Goal: Use online tool/utility: Utilize a website feature to perform a specific function

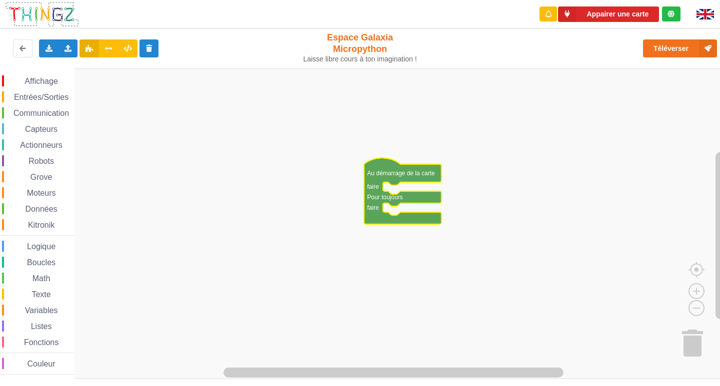
click at [63, 87] on div "Affichage Entrées/Sorties Communication Capteurs Actionneurs Robots Grove Moteu…" at bounding box center [37, 224] width 74 height 299
click at [63, 95] on span "Entrées/Sorties" at bounding box center [40, 97] width 57 height 8
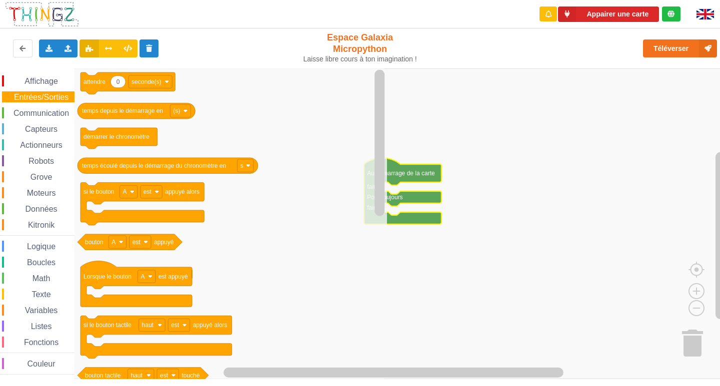
click at [513, 182] on rect "Espace de travail de Blocky" at bounding box center [363, 223] width 727 height 311
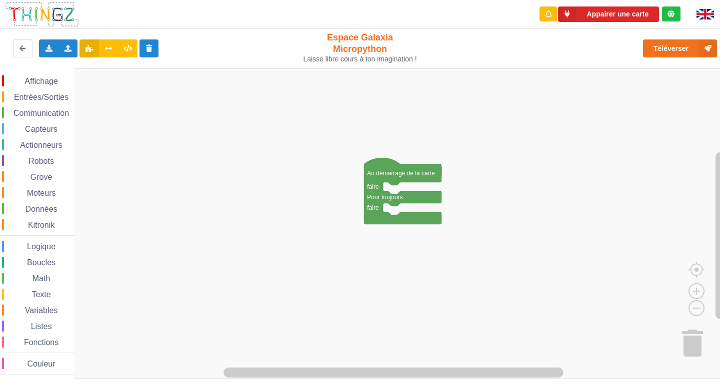
click at [398, 182] on icon "Espace de travail de Blocky" at bounding box center [402, 191] width 77 height 66
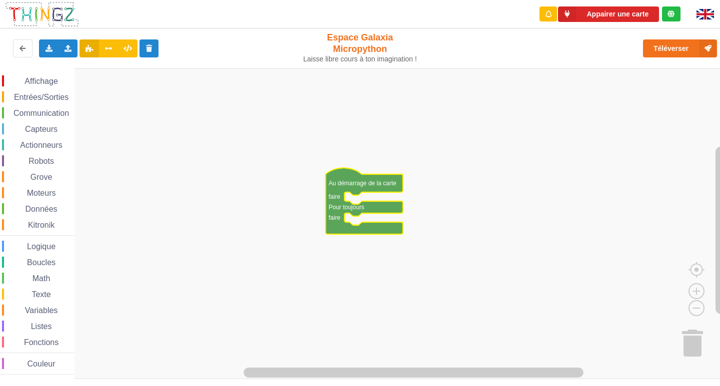
click at [360, 192] on icon "Espace de travail de Blocky" at bounding box center [363, 201] width 77 height 66
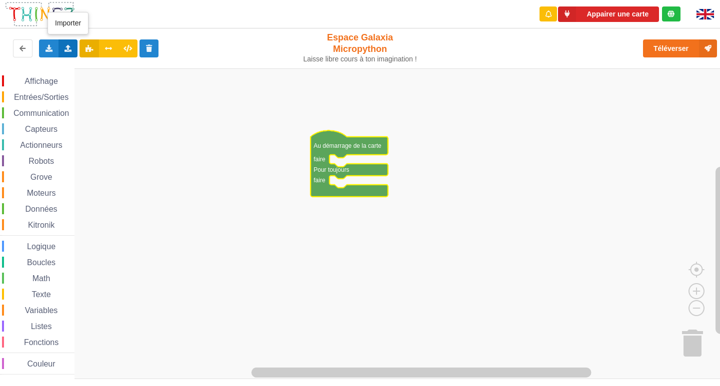
click at [73, 49] on div "Importer un assemblage de blocs Importer du code Python" at bounding box center [67, 48] width 19 height 18
click at [92, 68] on span "Importer un assemblage de blocs" at bounding box center [137, 67] width 103 height 8
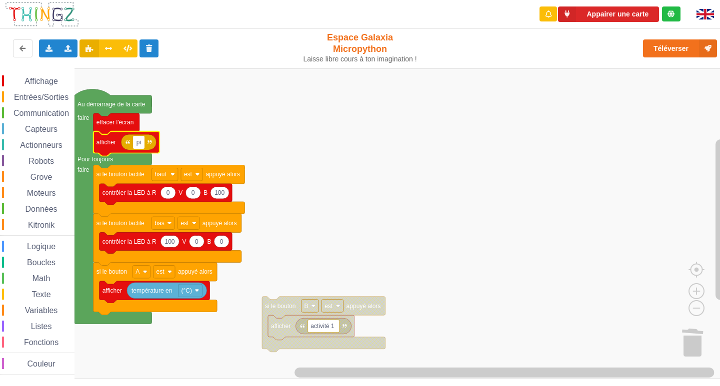
type input "p"
type input "activite 1"
click at [428, 89] on rect "Espace de travail de Blocky" at bounding box center [363, 223] width 727 height 311
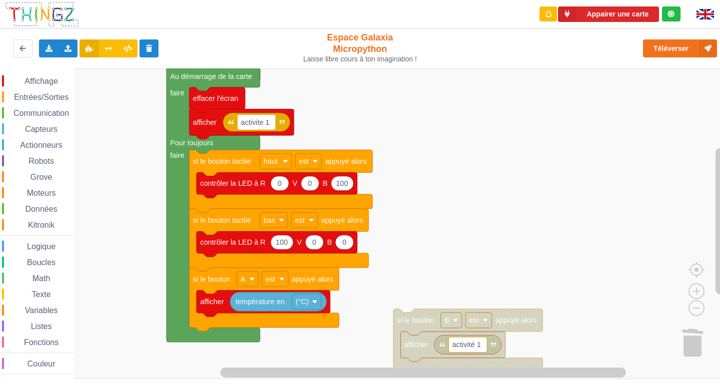
click at [456, 120] on div "Affichage Entrées/Sorties Communication Capteurs Actionneurs Robots Grove Moteu…" at bounding box center [363, 223] width 727 height 311
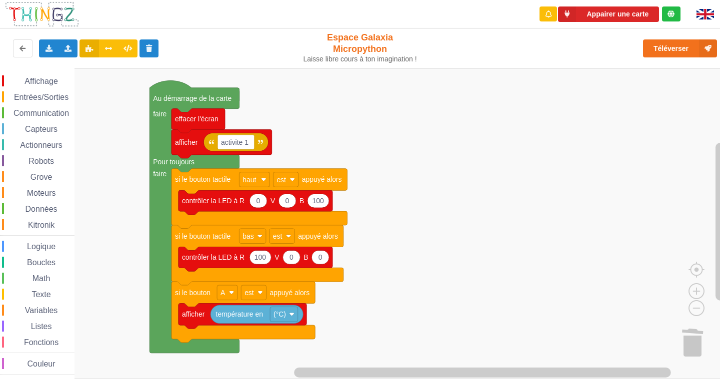
click at [696, 340] on image "Espace de travail de Blocky" at bounding box center [705, 342] width 48 height 62
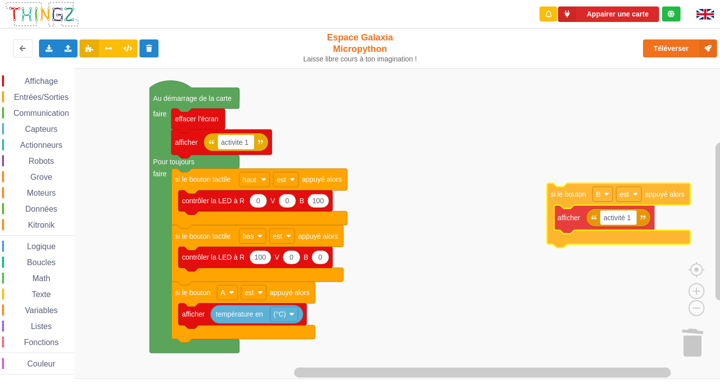
click at [551, 151] on div "Affichage Entrées/Sorties Communication Capteurs Actionneurs Robots Grove Moteu…" at bounding box center [363, 223] width 727 height 311
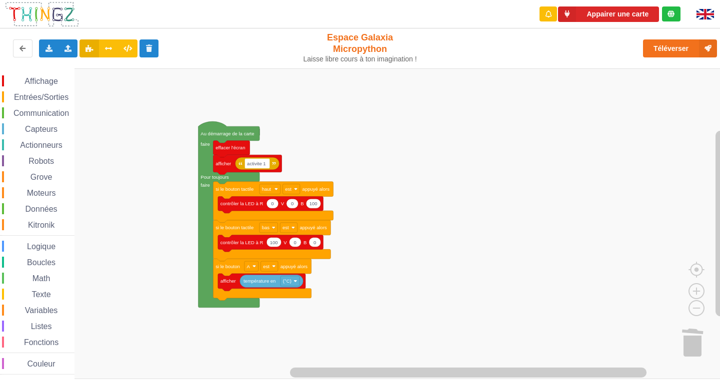
click at [192, 150] on rect "Espace de travail de Blocky" at bounding box center [363, 223] width 727 height 311
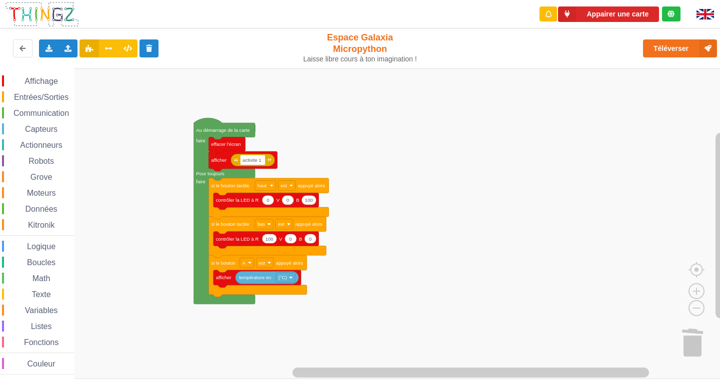
click at [42, 114] on span "Communication" at bounding box center [41, 113] width 58 height 8
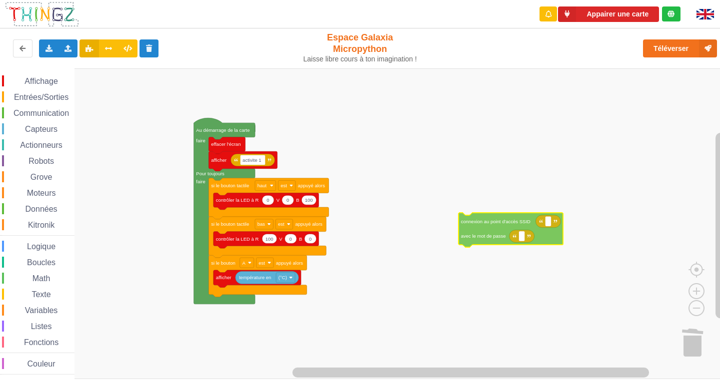
click at [479, 243] on div "Affichage Entrées/Sorties Communication Capteurs Actionneurs Robots Grove Moteu…" at bounding box center [363, 223] width 727 height 311
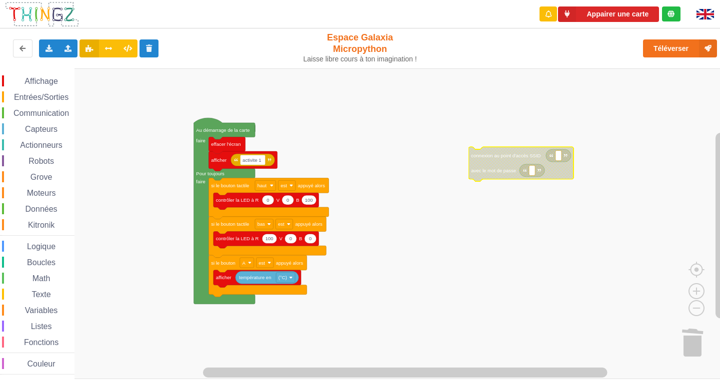
click at [505, 129] on rect "Espace de travail de Blocky" at bounding box center [363, 223] width 727 height 311
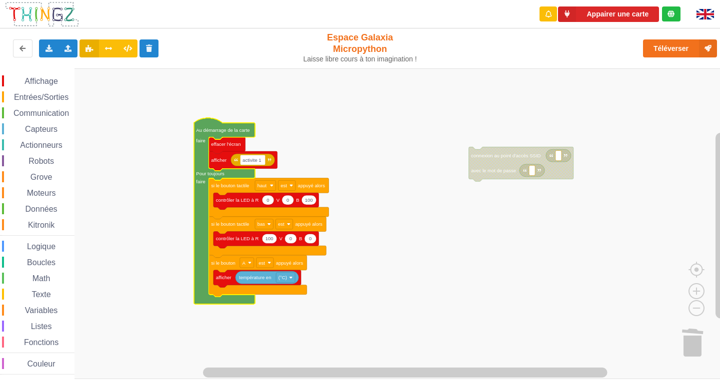
click at [419, 168] on rect "Espace de travail de Blocky" at bounding box center [363, 223] width 727 height 311
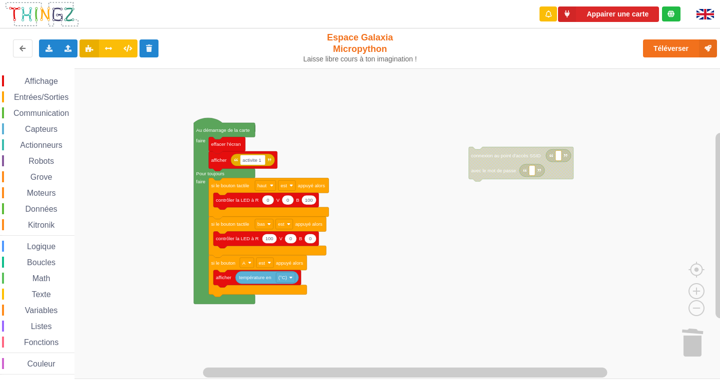
click at [8, 264] on div "Boucles" at bounding box center [38, 262] width 72 height 11
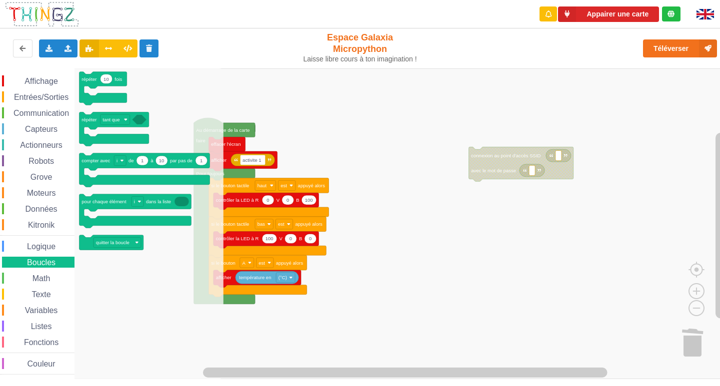
click at [398, 159] on rect "Espace de travail de Blocky" at bounding box center [363, 223] width 727 height 311
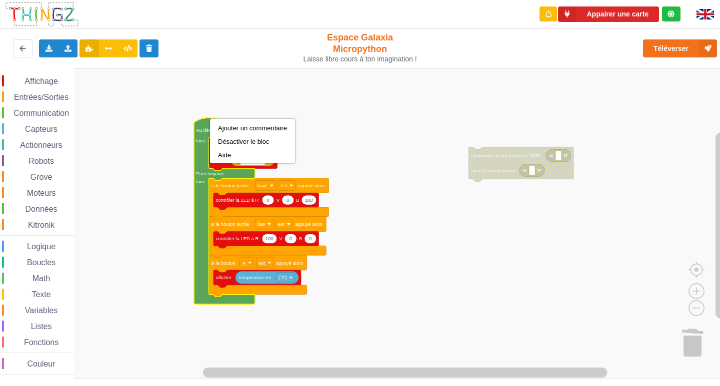
click at [187, 139] on rect "Espace de travail de Blocky" at bounding box center [363, 223] width 727 height 311
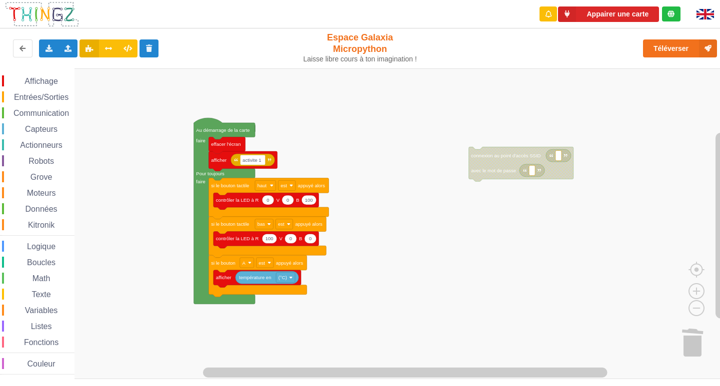
click at [24, 113] on span "Communication" at bounding box center [41, 113] width 58 height 8
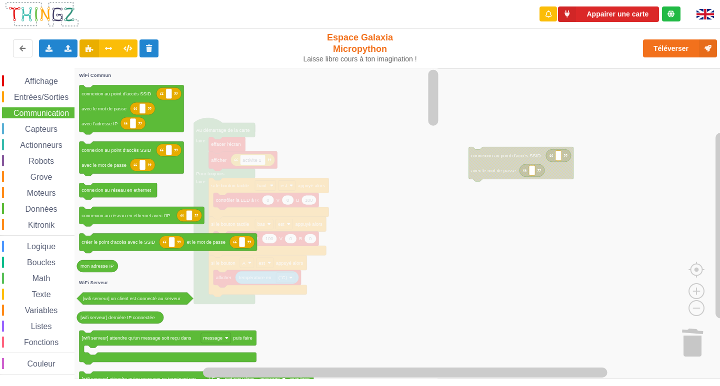
click at [425, 203] on icon "Espace de travail de Blocky" at bounding box center [257, 223] width 366 height 311
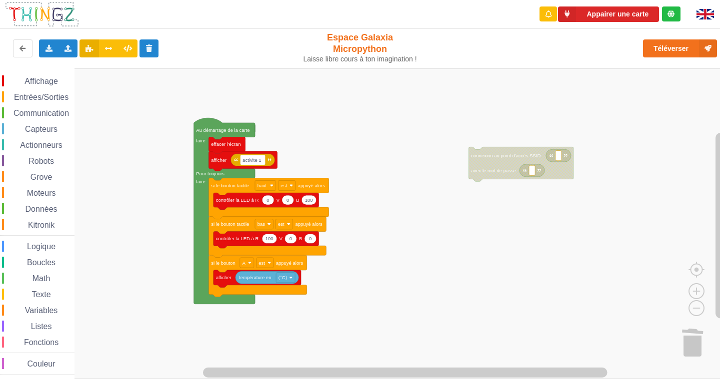
click at [469, 90] on rect "Espace de travail de Blocky" at bounding box center [363, 223] width 727 height 311
click at [38, 95] on span "Entrées/Sorties" at bounding box center [40, 97] width 57 height 8
click at [402, 127] on rect "Espace de travail de Blocky" at bounding box center [363, 223] width 727 height 311
drag, startPoint x: 21, startPoint y: 204, endPoint x: 27, endPoint y: 201, distance: 7.2
click at [25, 202] on div "Affichage Entrées/Sorties Communication Capteurs Actionneurs Robots Grove Moteu…" at bounding box center [37, 224] width 74 height 299
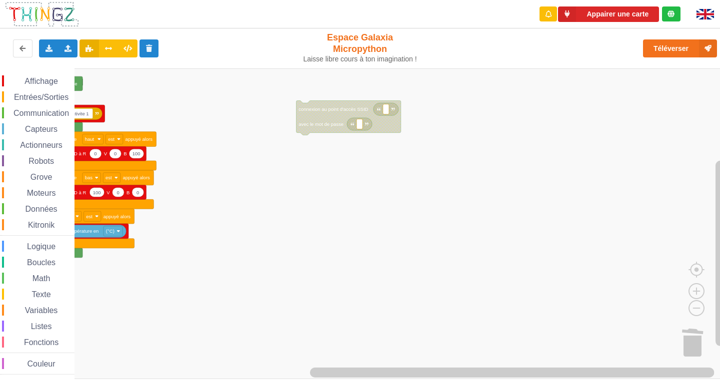
click at [487, 292] on div "Affichage Entrées/Sorties Communication Capteurs Actionneurs Robots Grove Moteu…" at bounding box center [363, 223] width 727 height 311
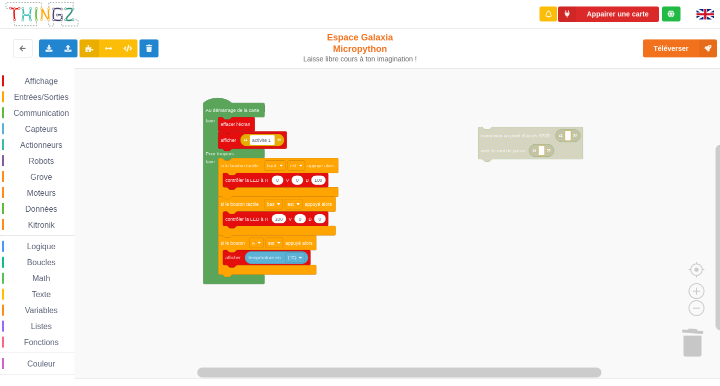
click at [534, 319] on div "Affichage Entrées/Sorties Communication Capteurs Actionneurs Robots Grove Moteu…" at bounding box center [363, 223] width 727 height 311
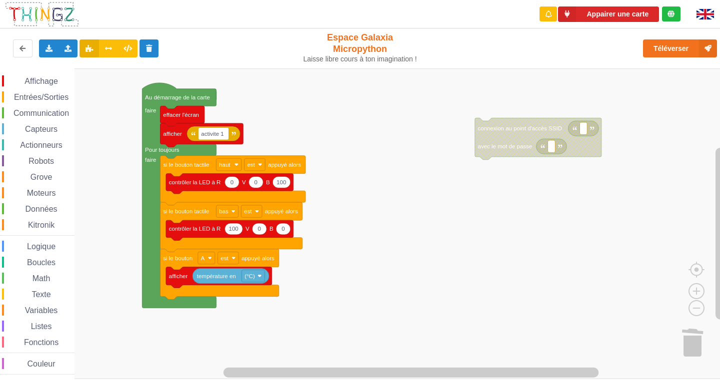
click at [470, 319] on div "Affichage Entrées/Sorties Communication Capteurs Actionneurs Robots Grove Moteu…" at bounding box center [363, 223] width 727 height 311
click at [470, 319] on rect "Espace de travail de Blocky" at bounding box center [363, 223] width 727 height 311
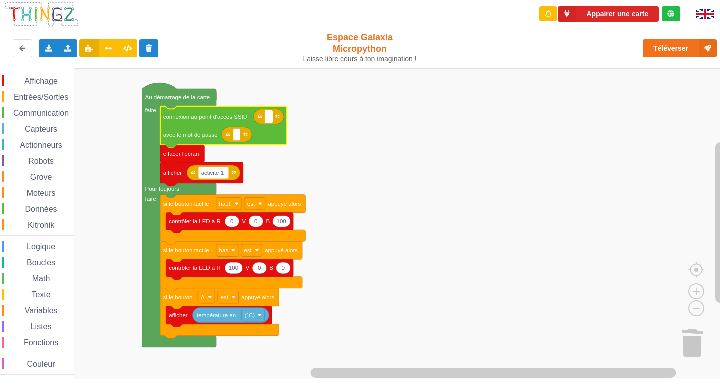
click at [269, 121] on rect "Espace de travail de Blocky" at bounding box center [268, 116] width 7 height 12
type input "NE"
click at [275, 117] on text "NE" at bounding box center [272, 117] width 8 height 6
type input "T"
type input "NETGEAR38"
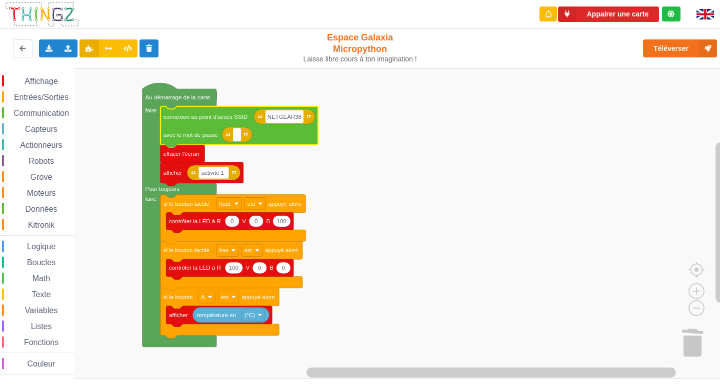
click at [238, 136] on rect "Espace de travail de Blocky" at bounding box center [236, 134] width 7 height 12
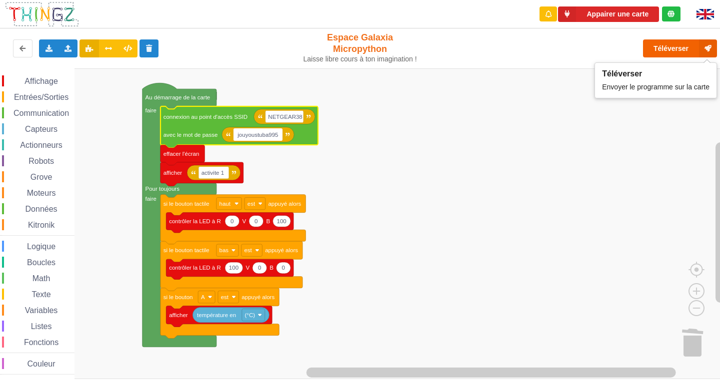
type input "jouyoustuba995"
click at [677, 46] on button "Téléverser" at bounding box center [680, 48] width 74 height 18
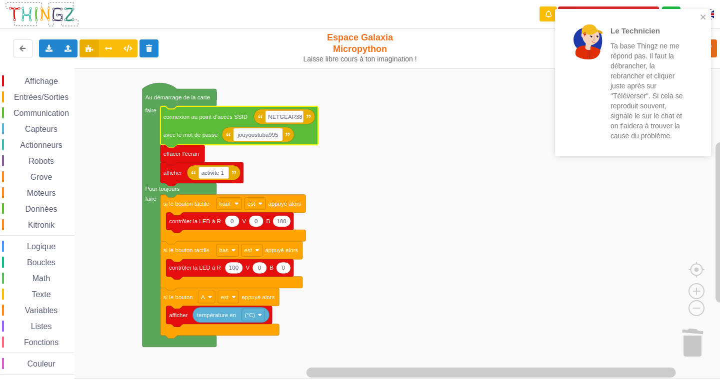
click at [646, 104] on p "Ta base Thingz ne me répond pas. Il faut la débrancher, la rebrancher et clique…" at bounding box center [649, 91] width 78 height 100
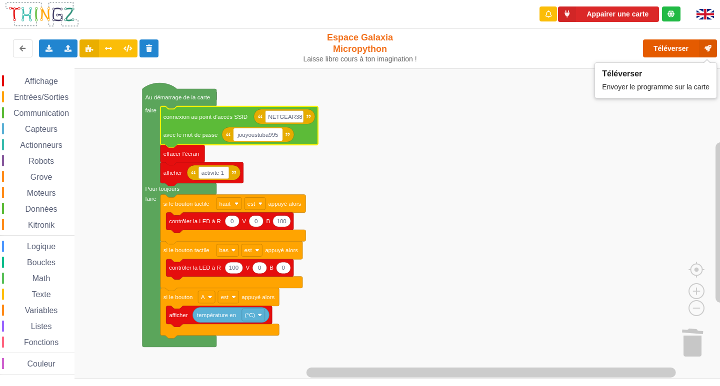
click at [655, 53] on button "Téléverser" at bounding box center [680, 48] width 74 height 18
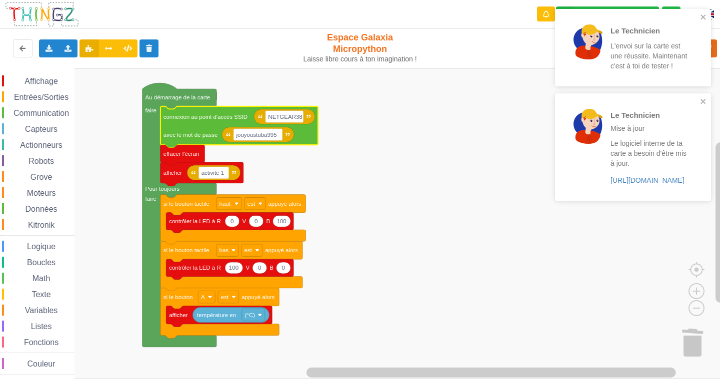
click at [523, 113] on rect "Espace de travail de Blocky" at bounding box center [363, 223] width 727 height 311
click at [706, 107] on div "Le Technicien Mise à jour Le logiciel interne de ta carte a besoin d'être mis à…" at bounding box center [633, 146] width 156 height 107
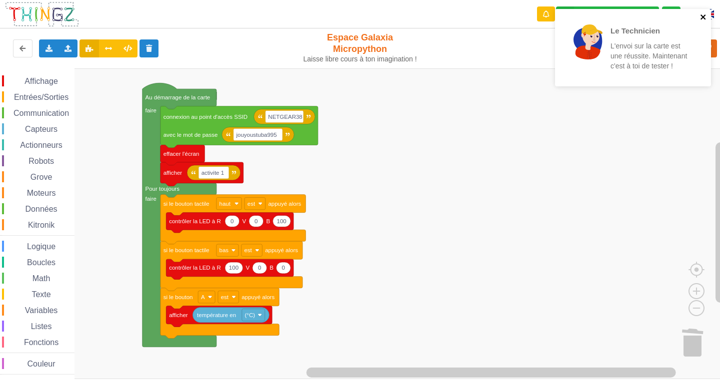
click at [702, 14] on icon "close" at bounding box center [703, 17] width 7 height 8
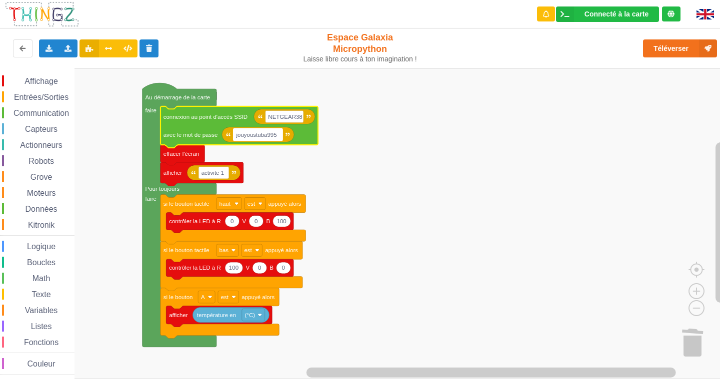
click at [244, 135] on text "jouyoustuba995" at bounding box center [255, 135] width 41 height 6
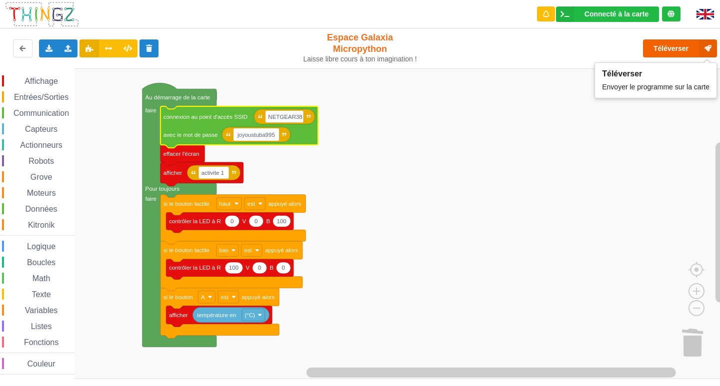
type input "joyoustuba995"
click at [678, 54] on button "Téléverser" at bounding box center [680, 48] width 74 height 18
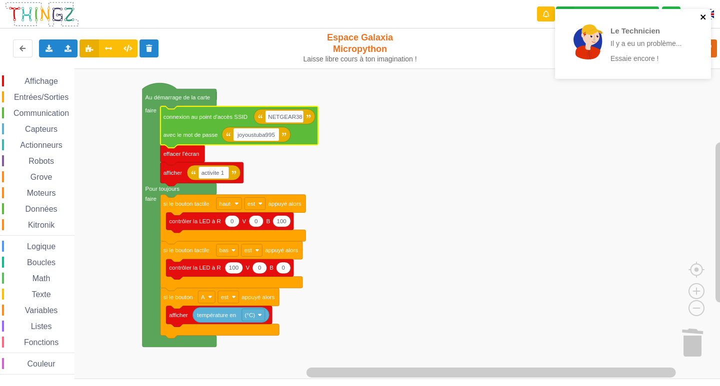
click at [702, 18] on icon "close" at bounding box center [702, 16] width 5 height 5
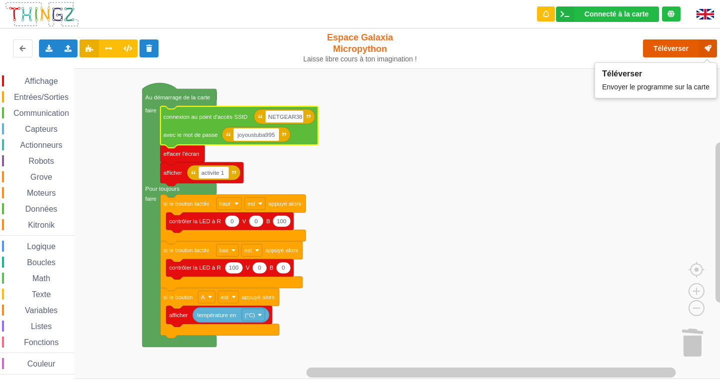
click at [675, 56] on button "Téléverser" at bounding box center [680, 48] width 74 height 18
click at [476, 175] on rect "Espace de travail de Blocky" at bounding box center [363, 223] width 727 height 311
click at [657, 43] on button "Téléverser" at bounding box center [680, 48] width 74 height 18
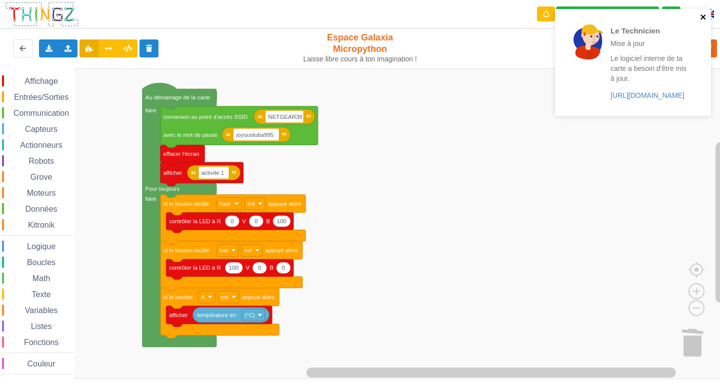
click at [702, 16] on icon "close" at bounding box center [703, 17] width 7 height 8
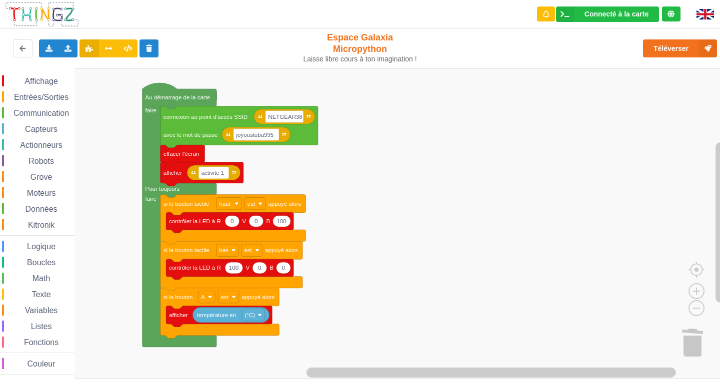
click at [44, 93] on span "Entrées/Sorties" at bounding box center [40, 97] width 57 height 8
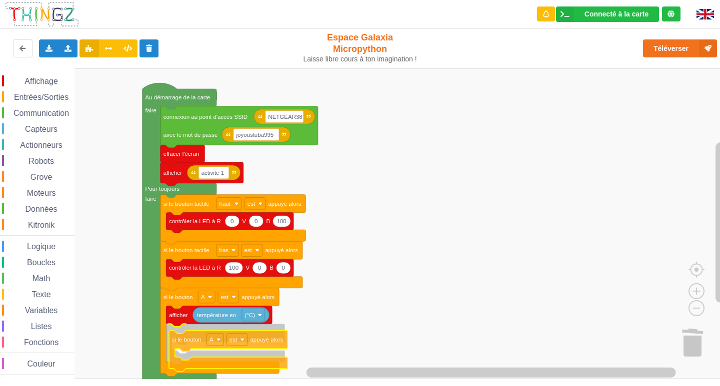
click at [180, 348] on div "Affichage Entrées/Sorties Communication Capteurs Actionneurs Robots Grove Moteu…" at bounding box center [363, 223] width 727 height 311
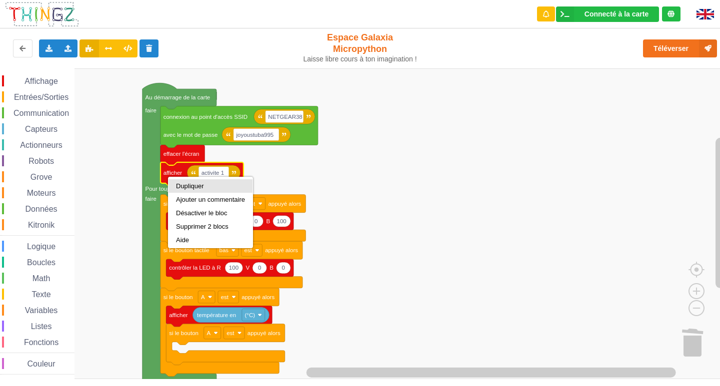
click at [182, 183] on div "Dupliquer" at bounding box center [210, 185] width 69 height 7
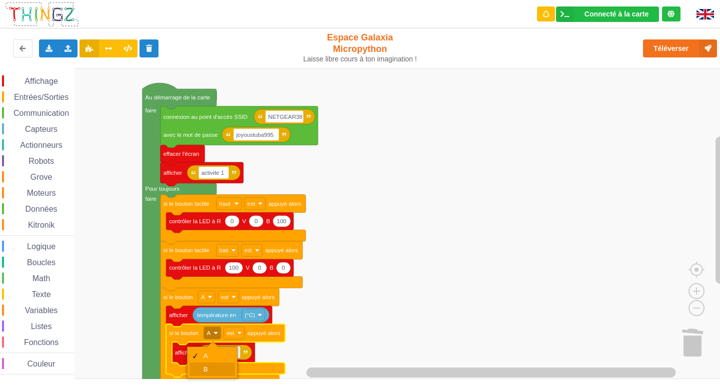
click at [209, 366] on div "B" at bounding box center [215, 369] width 24 height 7
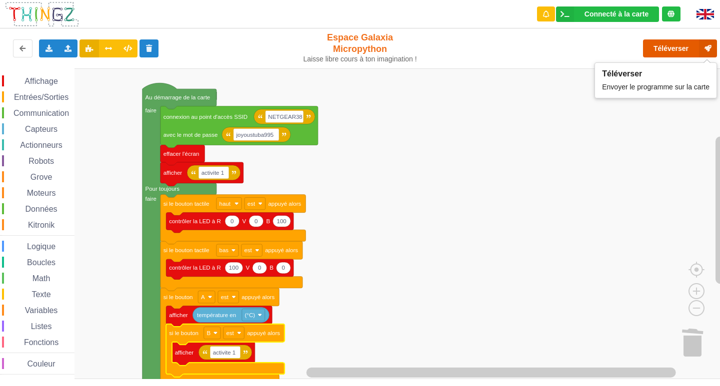
click at [649, 44] on button "Téléverser" at bounding box center [680, 48] width 74 height 18
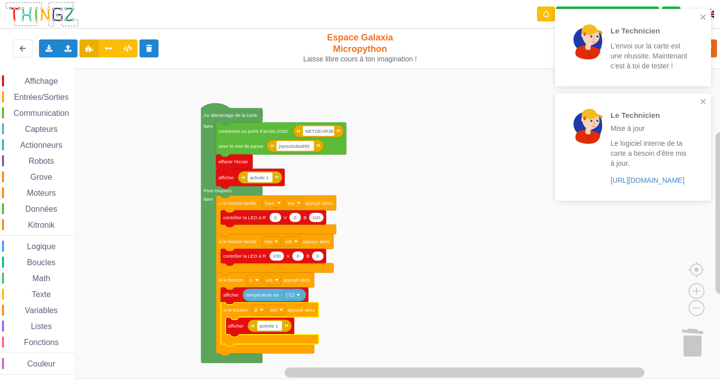
click at [570, 86] on div "Le Technicien L'envoi sur la carte est une réussite. Maintenant c'est à toi de …" at bounding box center [633, 47] width 156 height 77
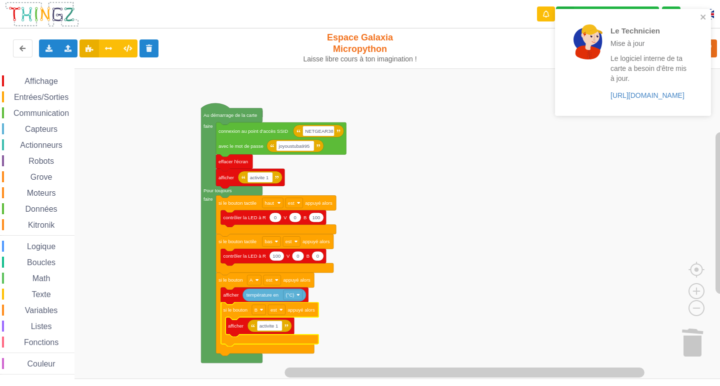
drag, startPoint x: 570, startPoint y: 86, endPoint x: 568, endPoint y: 95, distance: 9.2
click at [568, 93] on div "Le Technicien L'envoi sur la carte est une réussite. Maintenant c'est à toi de …" at bounding box center [633, 66] width 160 height 118
click at [591, 76] on div at bounding box center [587, 62] width 35 height 76
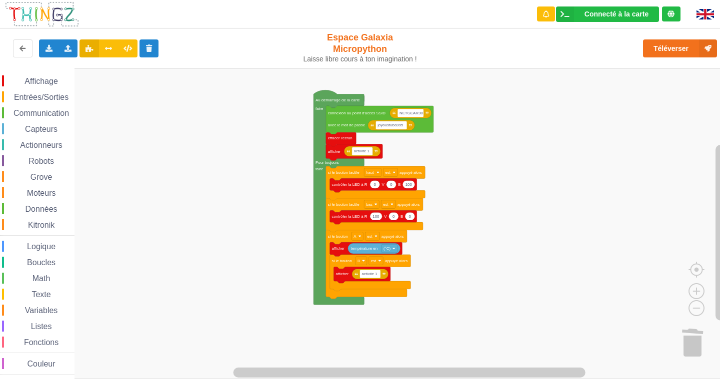
click at [250, 95] on rect "Espace de travail de Blocky" at bounding box center [363, 223] width 727 height 311
